Goal: Information Seeking & Learning: Learn about a topic

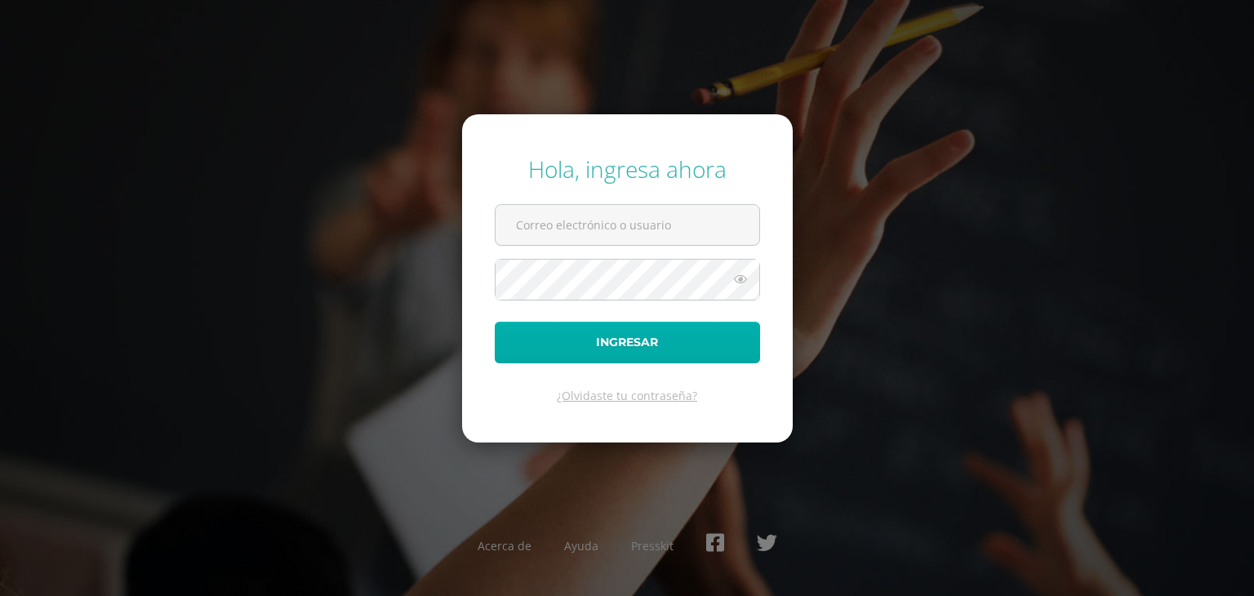
type input "[EMAIL_ADDRESS][DOMAIN_NAME]"
click at [740, 349] on button "Ingresar" at bounding box center [627, 343] width 265 height 42
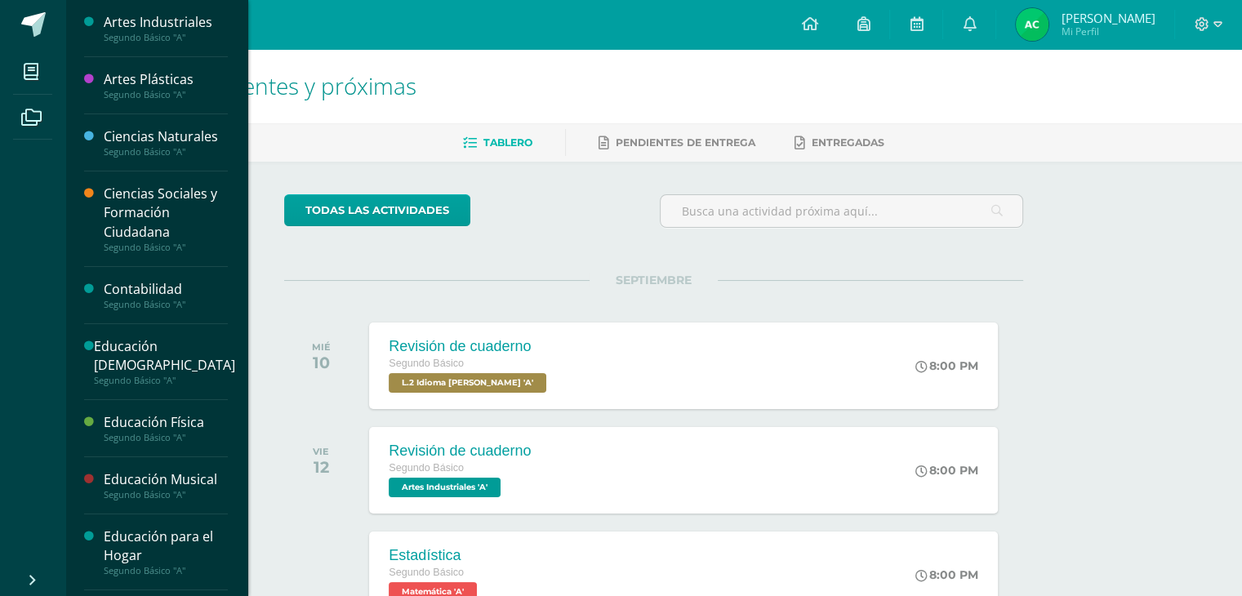
click at [187, 39] on div "Segundo Básico "A"" at bounding box center [166, 37] width 124 height 11
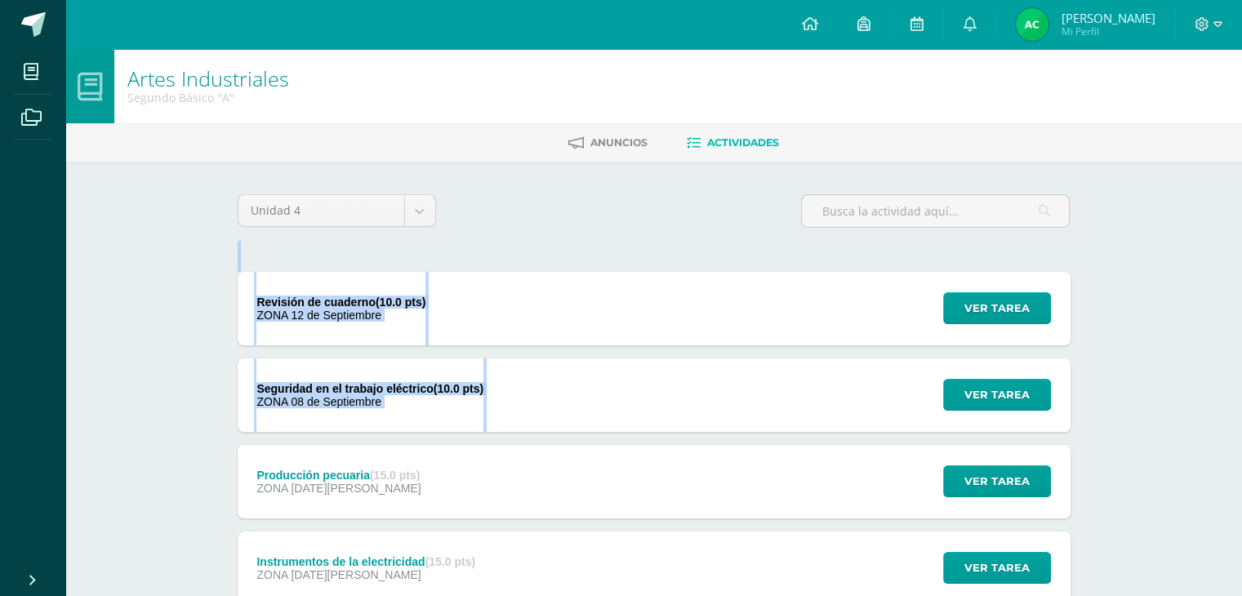
drag, startPoint x: 510, startPoint y: 260, endPoint x: 582, endPoint y: 390, distance: 149.1
click at [582, 390] on div "Unidad 4 Unidad 1 Unidad 2 Unidad 3 Unidad 4 Revisión de cuaderno (10.0 pts) ZO…" at bounding box center [654, 437] width 846 height 487
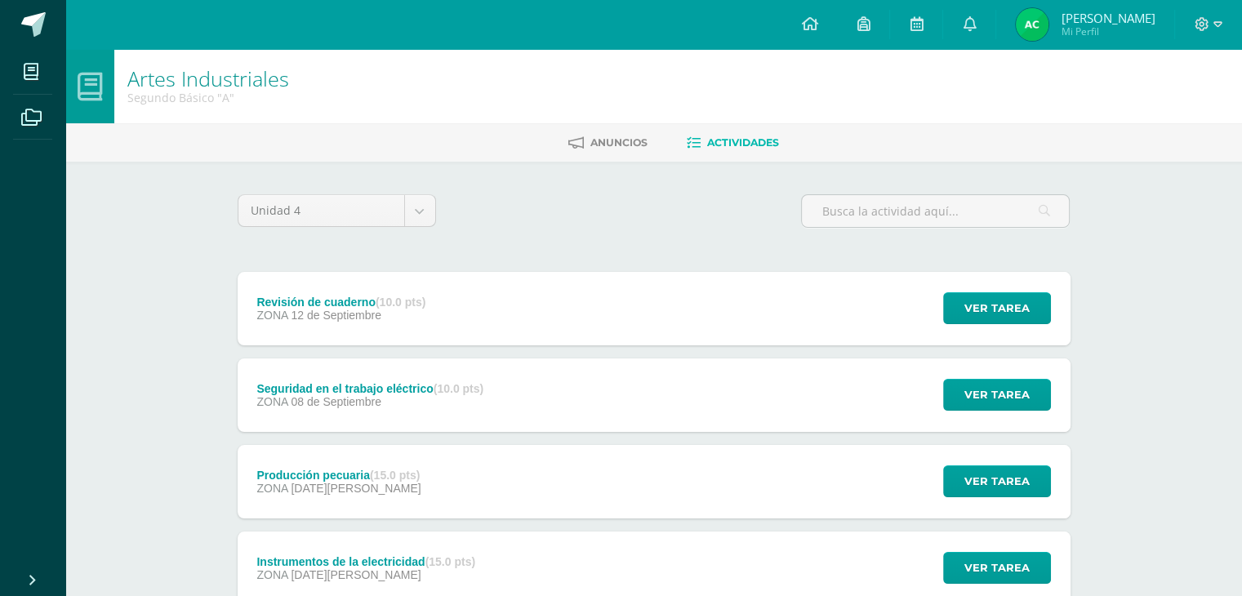
click at [582, 390] on div "Seguridad en el trabajo eléctrico (10.0 pts) ZONA [DATE] Ver tarea Seguridad en…" at bounding box center [654, 396] width 833 height 74
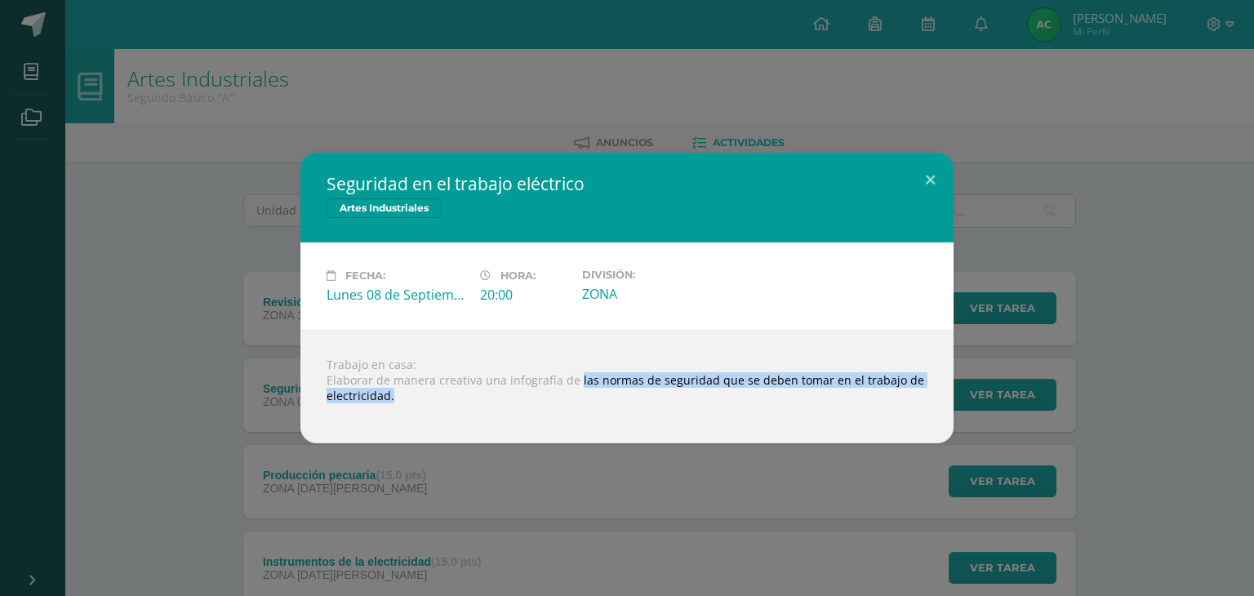
drag, startPoint x: 574, startPoint y: 380, endPoint x: 968, endPoint y: 411, distance: 394.9
click at [968, 411] on div "Seguridad en el trabajo eléctrico Artes Industriales Fecha: Lunes 08 de Septiem…" at bounding box center [627, 298] width 1241 height 291
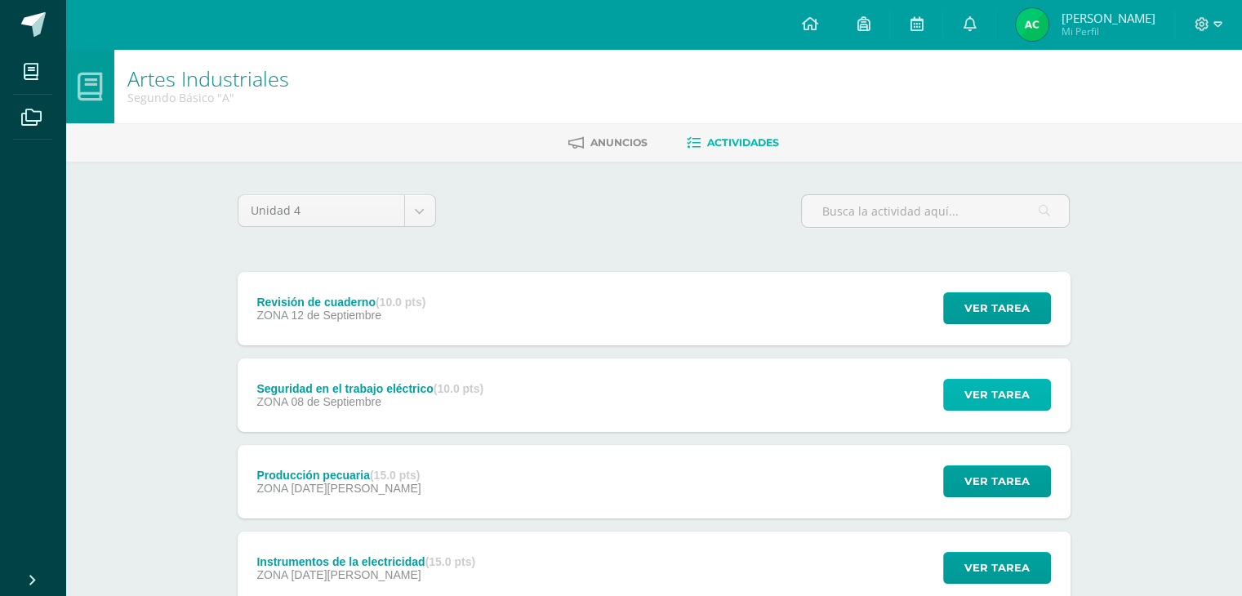
click at [956, 386] on button "Ver tarea" at bounding box center [997, 395] width 108 height 32
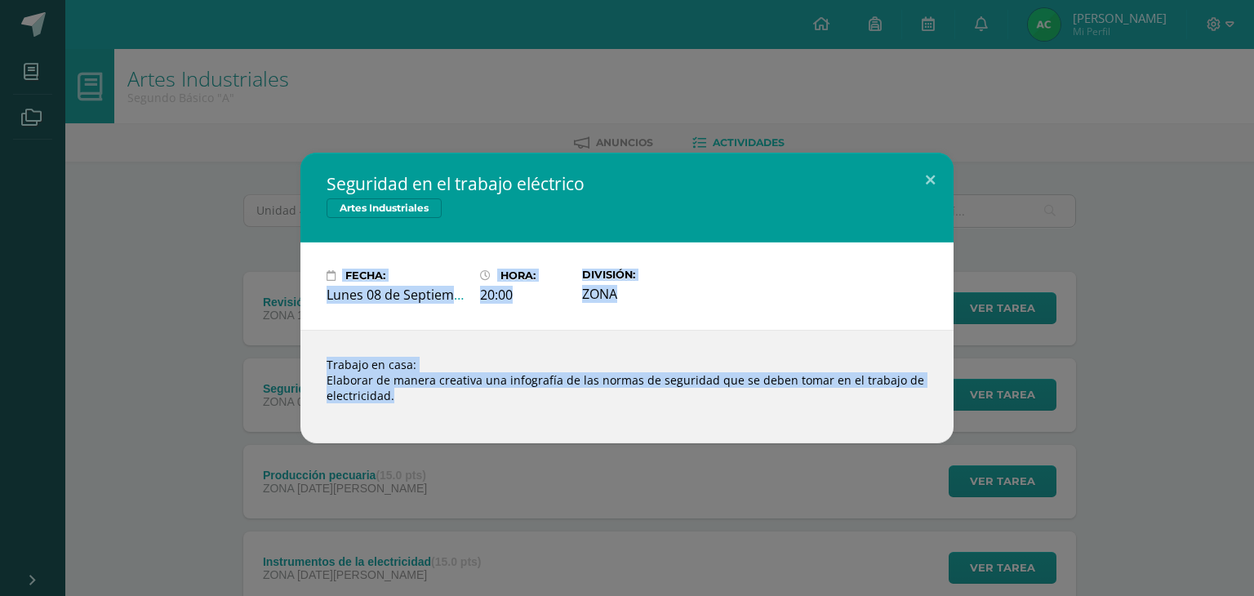
click at [420, 387] on div "Trabajo en casa: Elaborar de manera creativa una infografía de las normas de se…" at bounding box center [627, 387] width 653 height 114
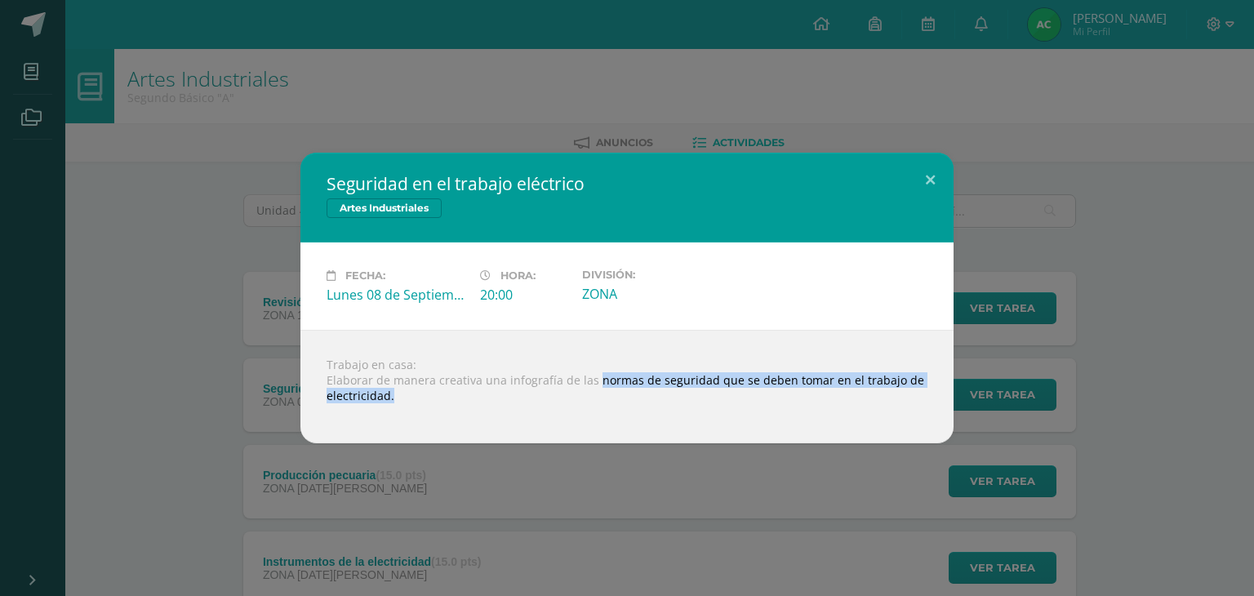
drag, startPoint x: 591, startPoint y: 384, endPoint x: 1000, endPoint y: 429, distance: 410.8
click at [1000, 429] on div "Seguridad en el trabajo eléctrico Artes Industriales Fecha: Lunes 08 de Septiem…" at bounding box center [627, 298] width 1241 height 291
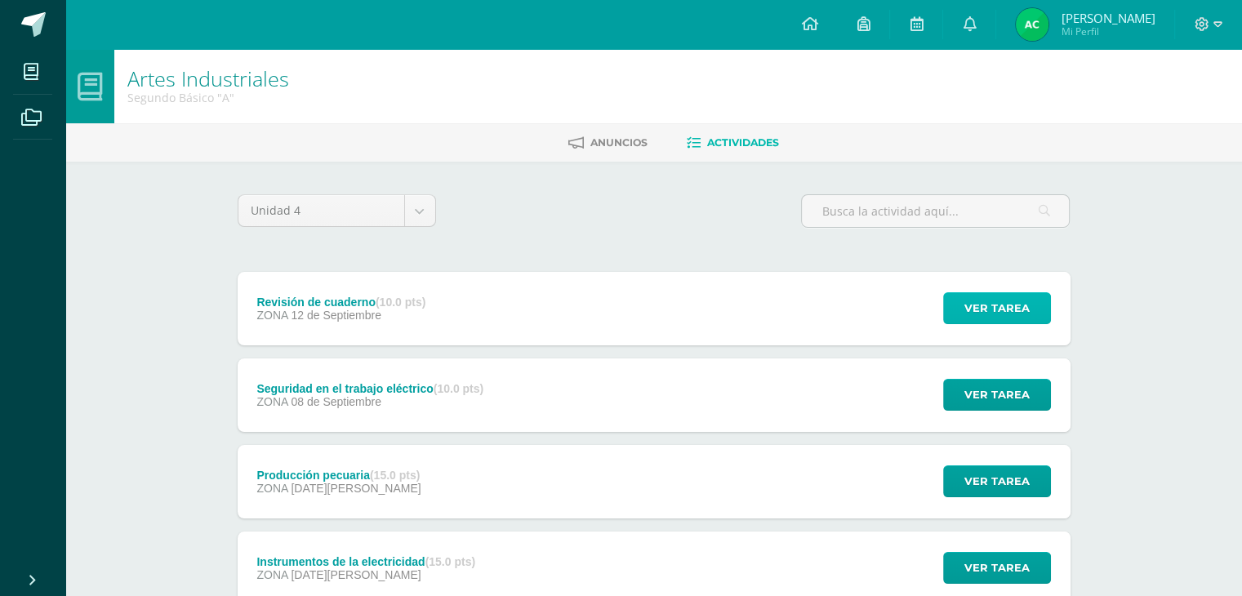
click at [1004, 317] on span "Ver tarea" at bounding box center [997, 308] width 65 height 30
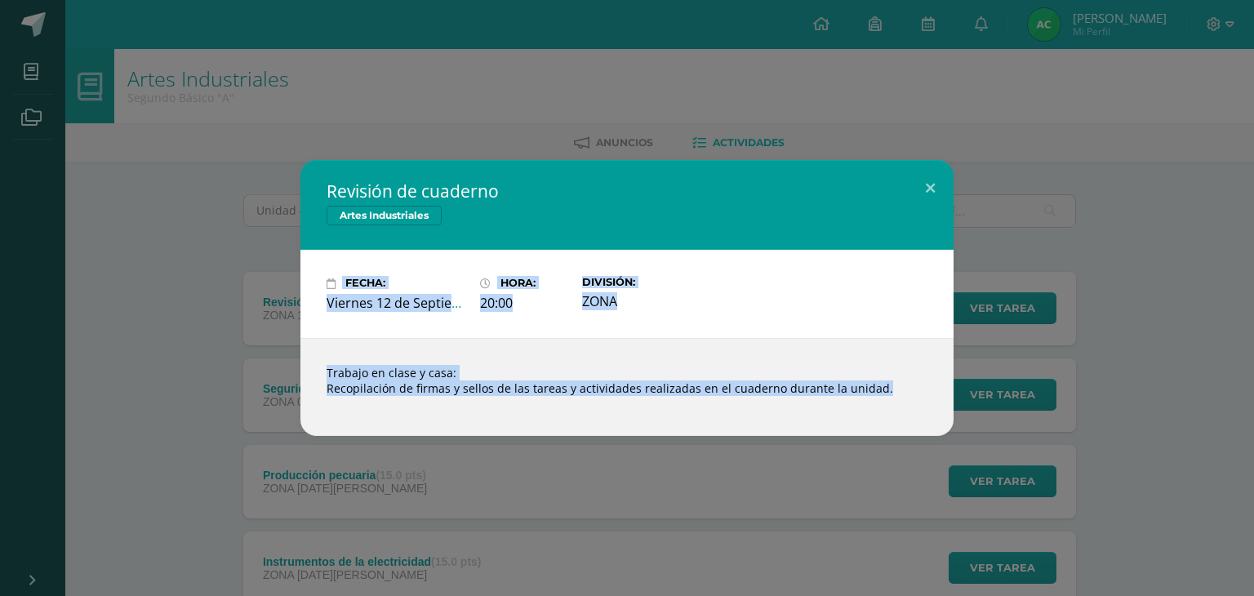
click at [1003, 367] on div "Revisión de cuaderno Artes Industriales Fecha: Viernes 12 de Septiembre Hora: 2…" at bounding box center [627, 297] width 1241 height 275
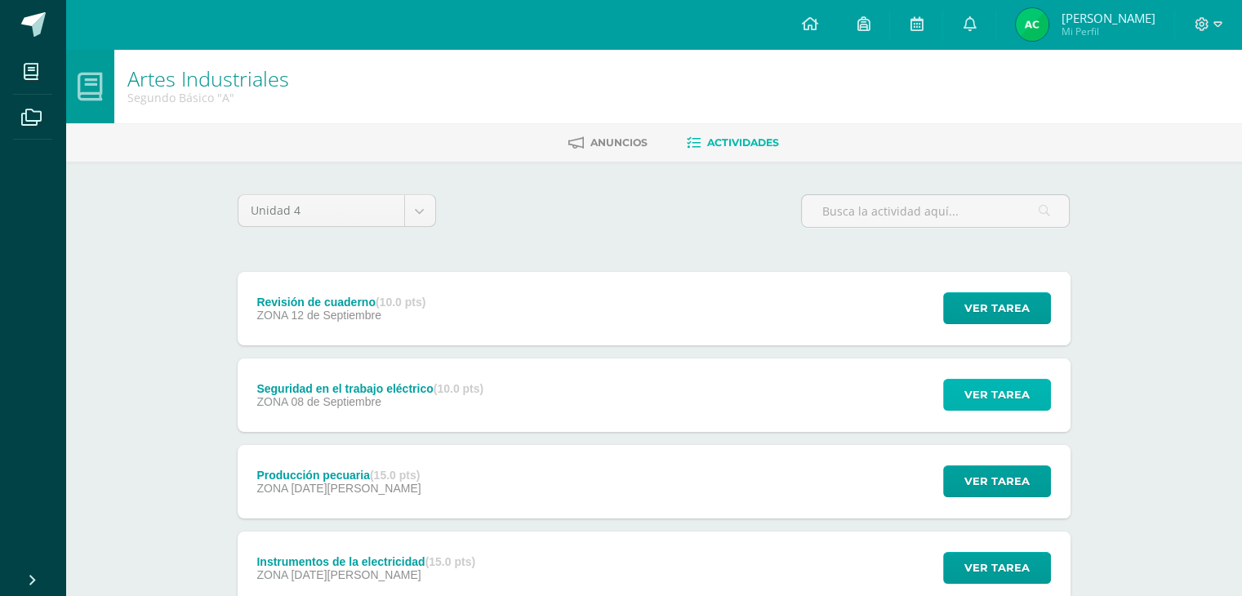
click at [1005, 388] on span "Ver tarea" at bounding box center [997, 395] width 65 height 30
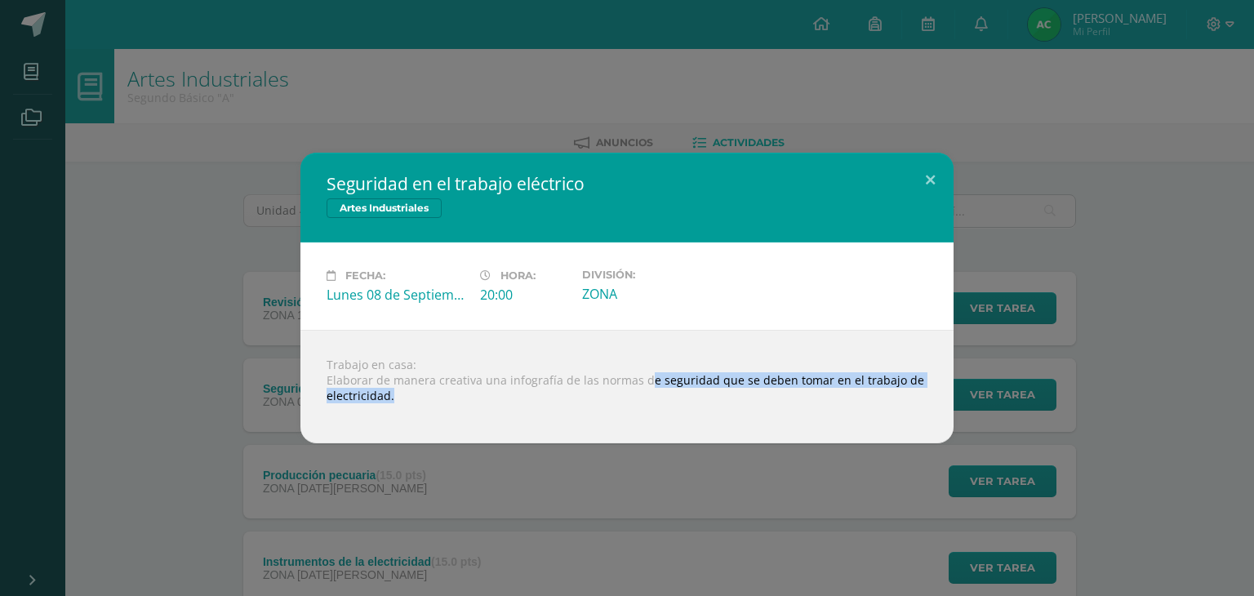
drag, startPoint x: 645, startPoint y: 381, endPoint x: 758, endPoint y: 429, distance: 122.6
click at [758, 429] on div "Trabajo en casa: Elaborar de manera creativa una infografía de las normas de se…" at bounding box center [627, 387] width 653 height 114
copy body "e seguridad que se deben tomar en el trabajo de electricidad. Loading..."
